Goal: Task Accomplishment & Management: Use online tool/utility

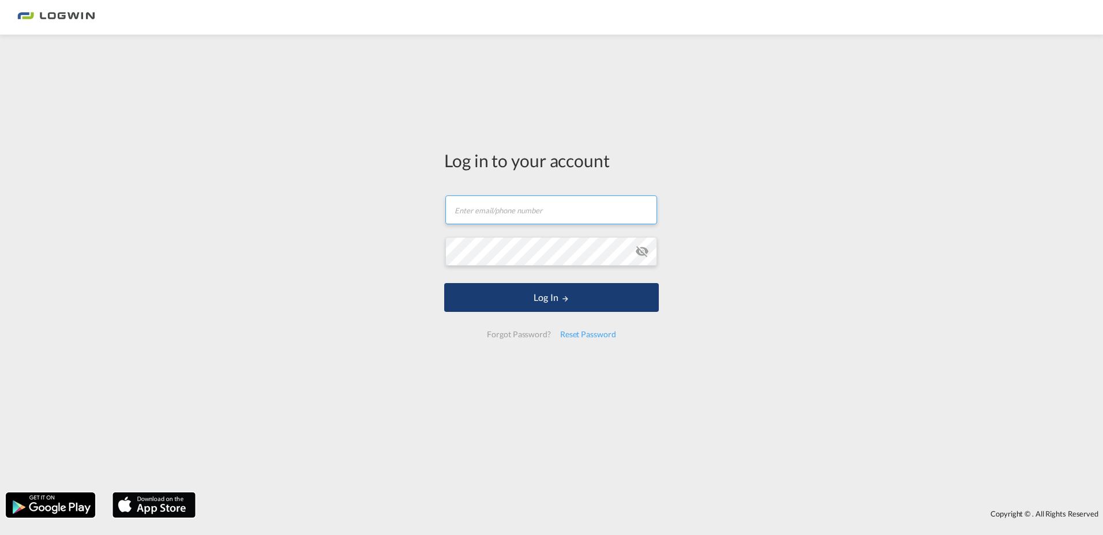
type input "[PERSON_NAME][EMAIL_ADDRESS][PERSON_NAME][DOMAIN_NAME]"
click at [564, 303] on md-icon "LOGIN" at bounding box center [565, 299] width 8 height 8
